Goal: Check status

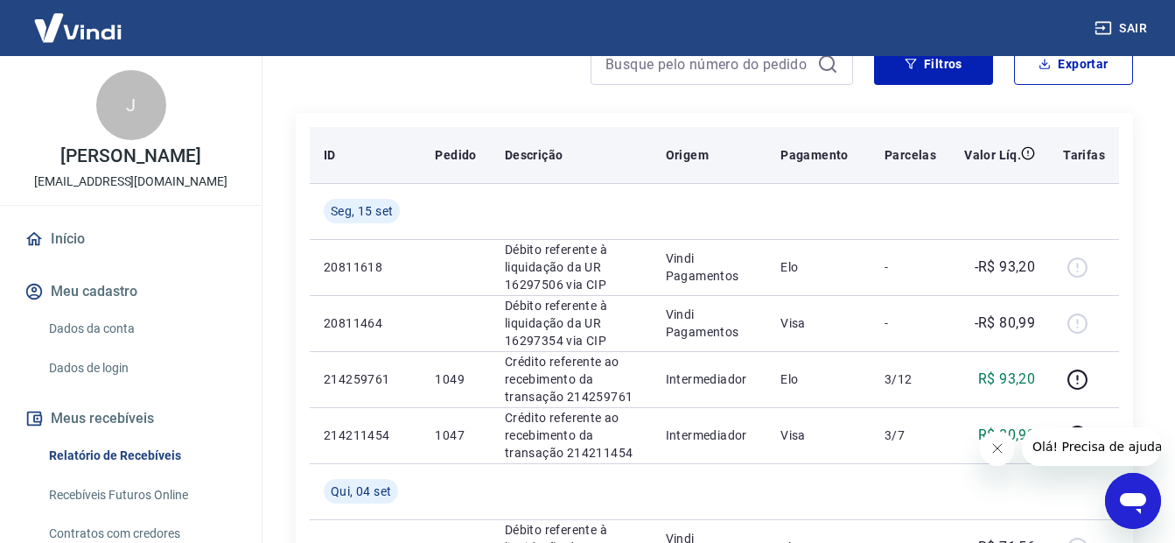
scroll to position [263, 0]
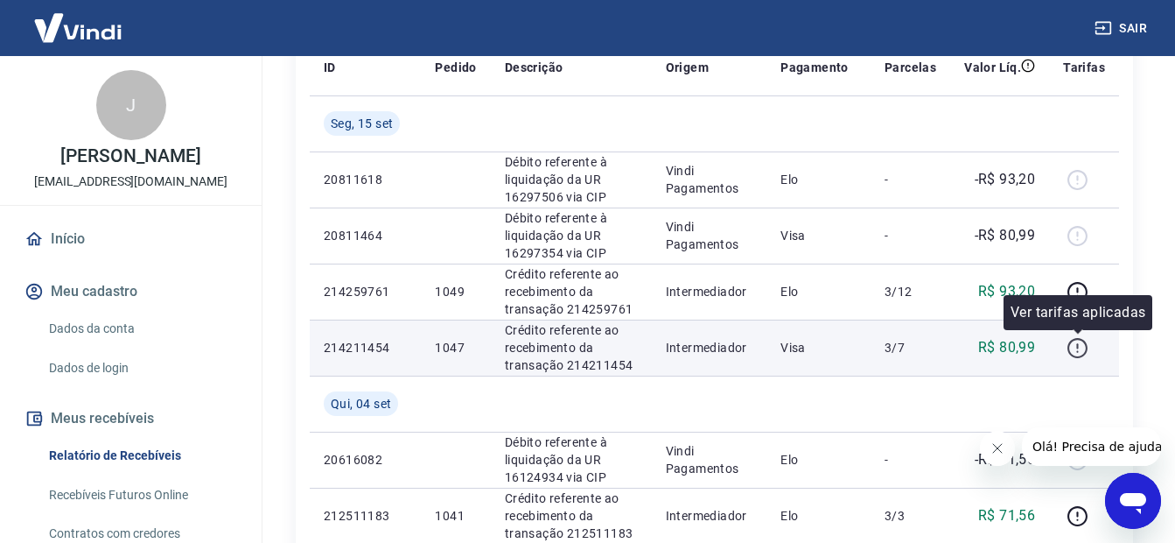
click at [1085, 346] on icon "button" at bounding box center [1078, 348] width 22 height 22
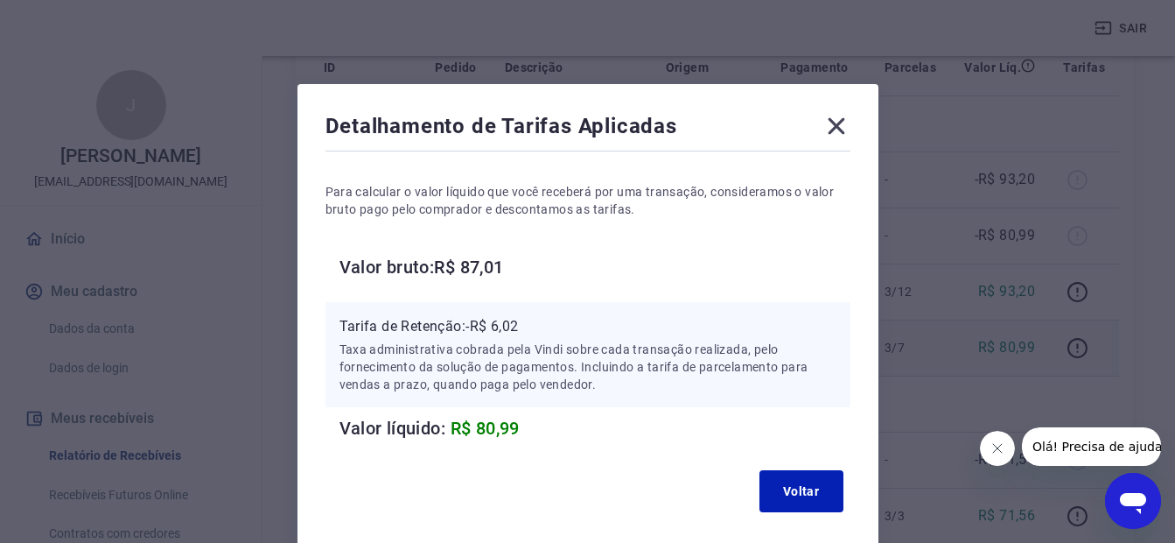
click at [834, 130] on icon at bounding box center [837, 126] width 28 height 28
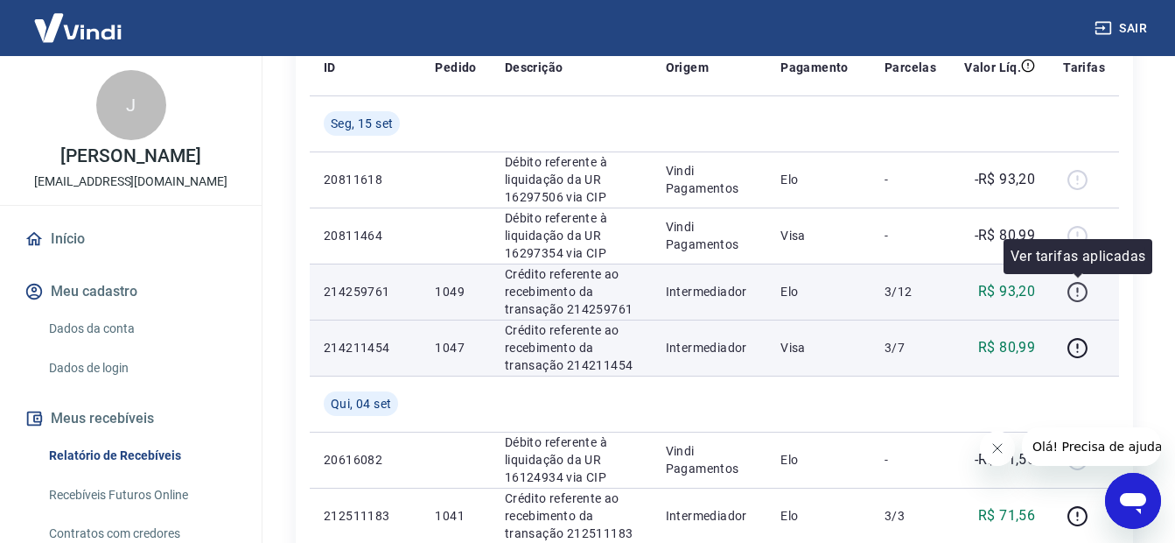
click at [1083, 296] on icon "button" at bounding box center [1078, 292] width 22 height 22
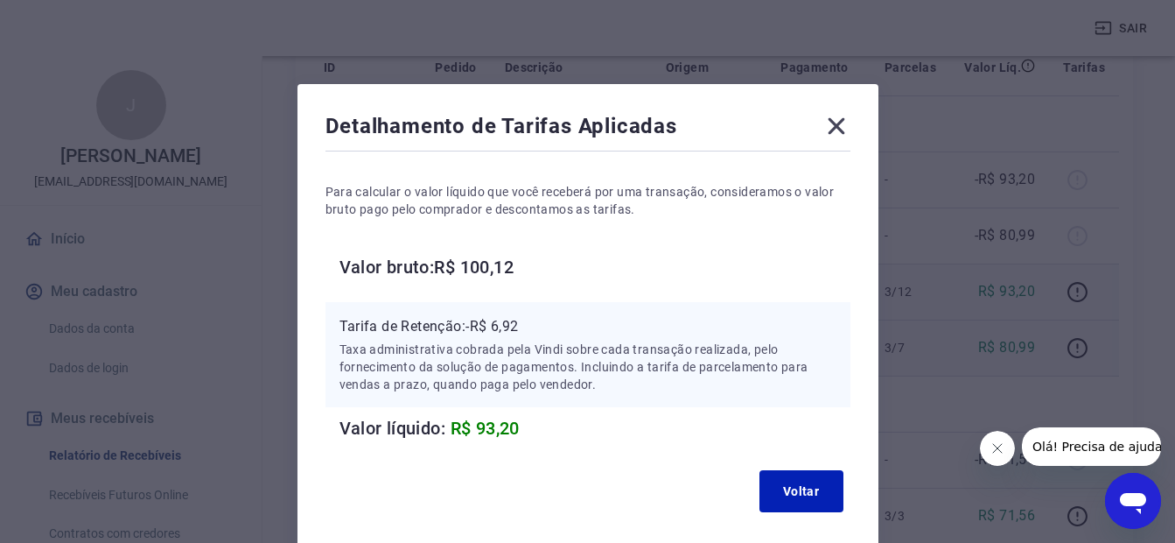
click at [840, 129] on icon at bounding box center [836, 126] width 17 height 17
